Goal: Entertainment & Leisure: Consume media (video, audio)

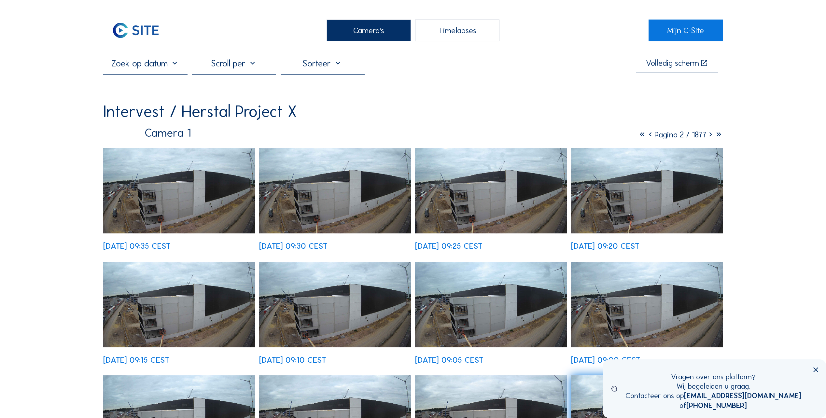
click at [181, 200] on img at bounding box center [179, 191] width 152 height 86
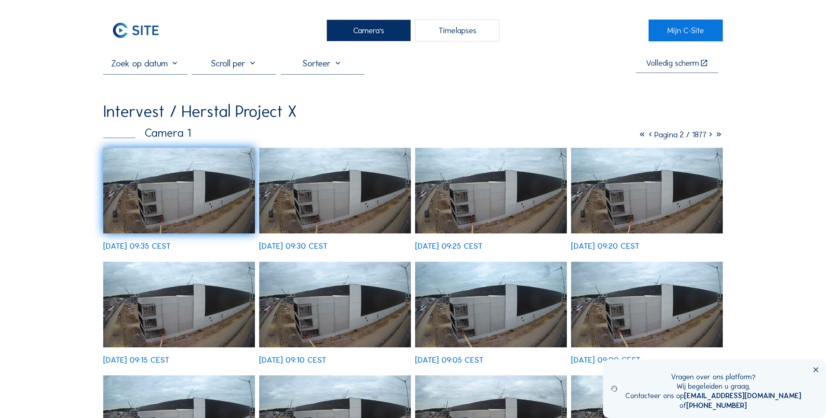
click at [191, 192] on img at bounding box center [179, 191] width 152 height 86
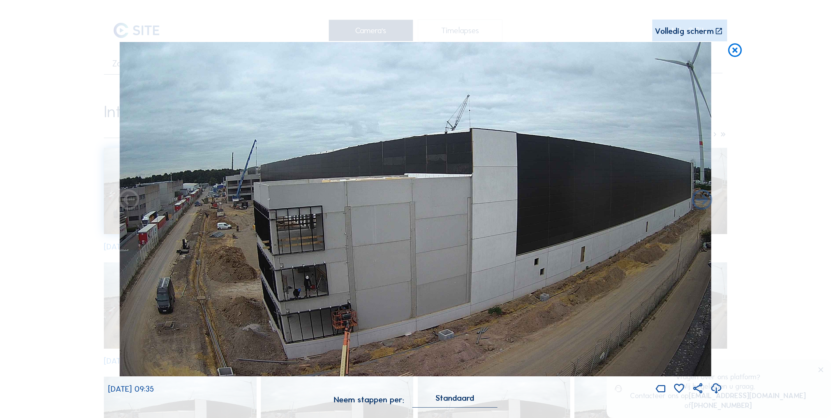
click at [224, 193] on img at bounding box center [416, 209] width 592 height 335
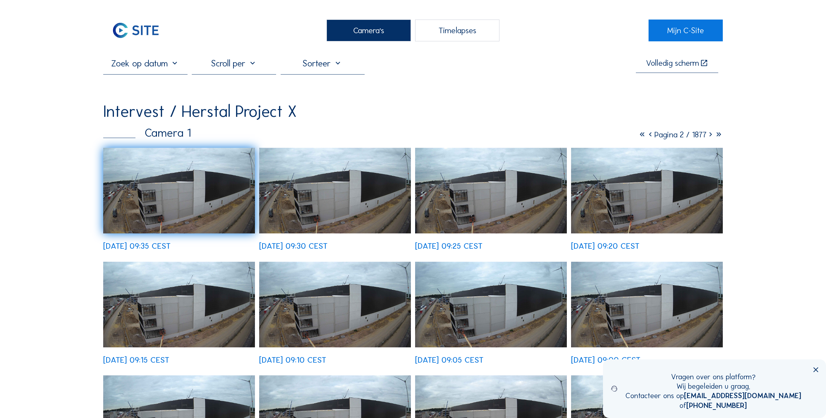
click at [452, 29] on div "Timelapses" at bounding box center [457, 31] width 84 height 22
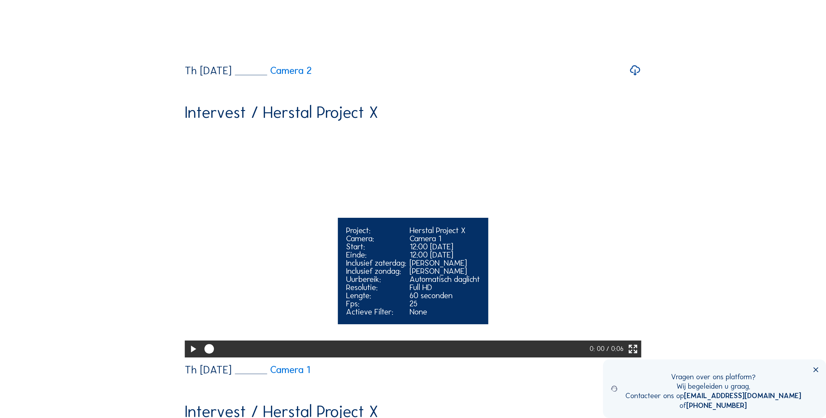
scroll to position [293, 0]
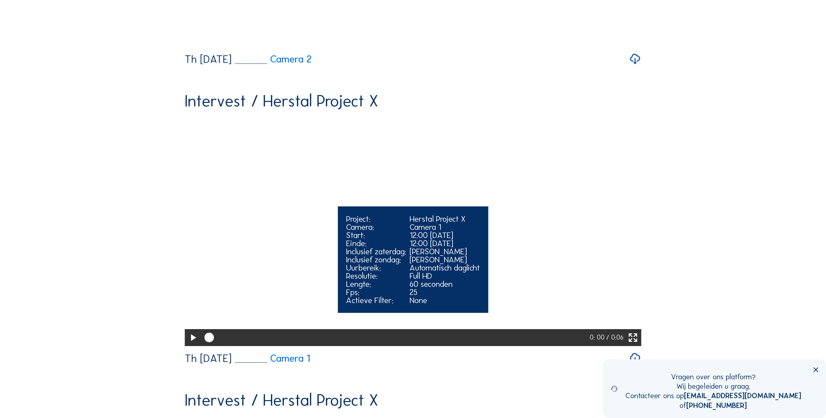
click at [266, 271] on video "Your browser does not support the video tag." at bounding box center [413, 231] width 457 height 228
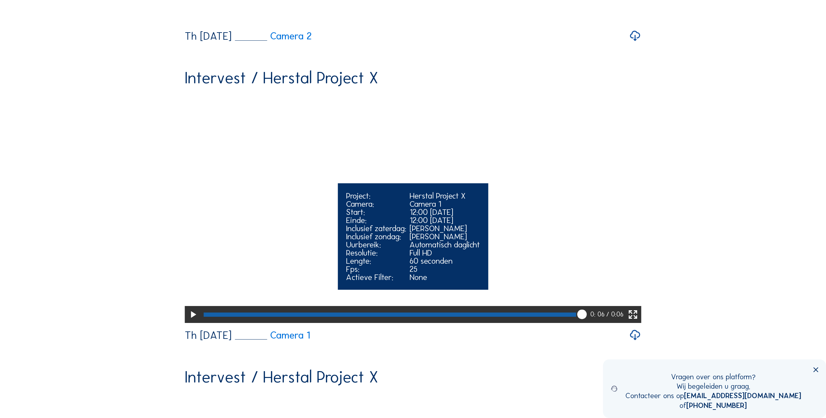
scroll to position [326, 0]
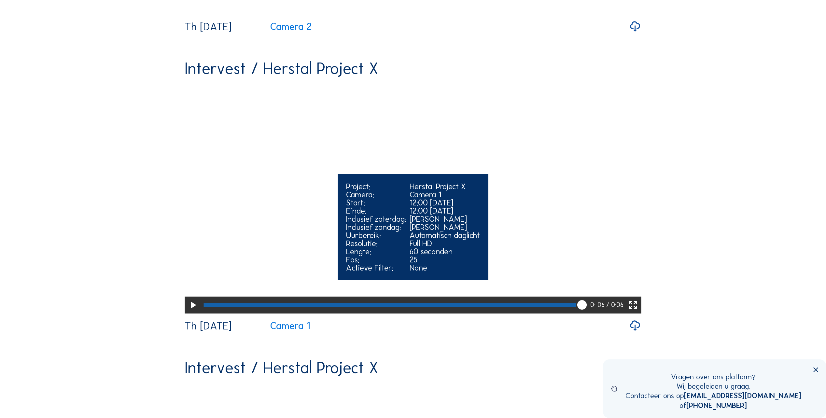
drag, startPoint x: 585, startPoint y: 368, endPoint x: 198, endPoint y: 365, distance: 387.3
click at [198, 314] on div "0: 06 / 0:06" at bounding box center [413, 305] width 457 height 17
click at [193, 312] on icon at bounding box center [192, 306] width 11 height 14
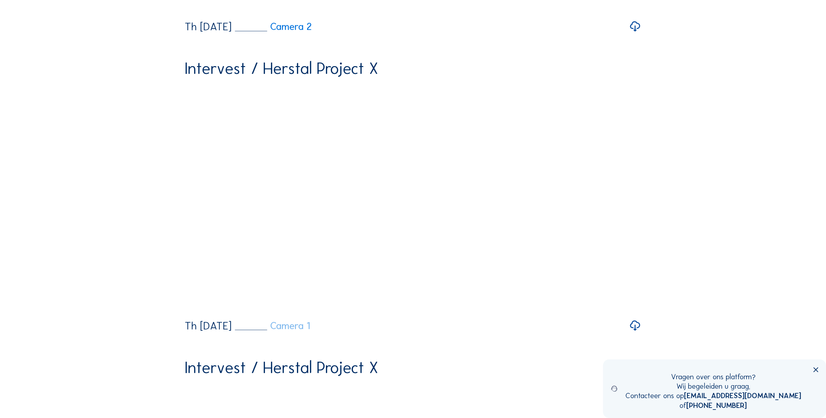
click at [308, 331] on link "Camera 1" at bounding box center [272, 326] width 75 height 10
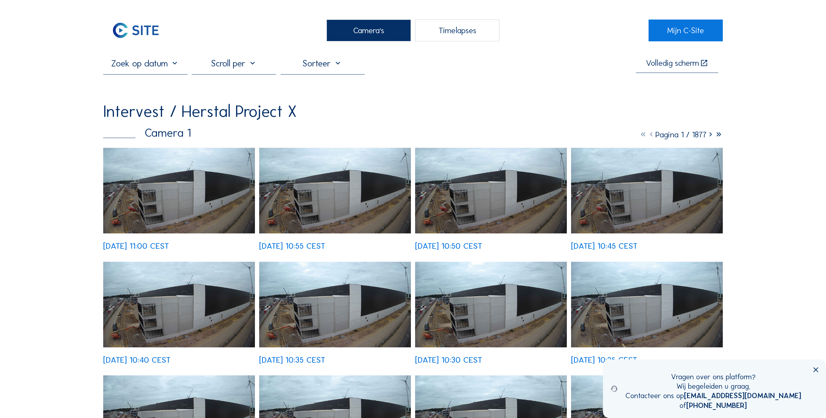
click at [184, 194] on img at bounding box center [179, 191] width 152 height 86
